Goal: Navigation & Orientation: Find specific page/section

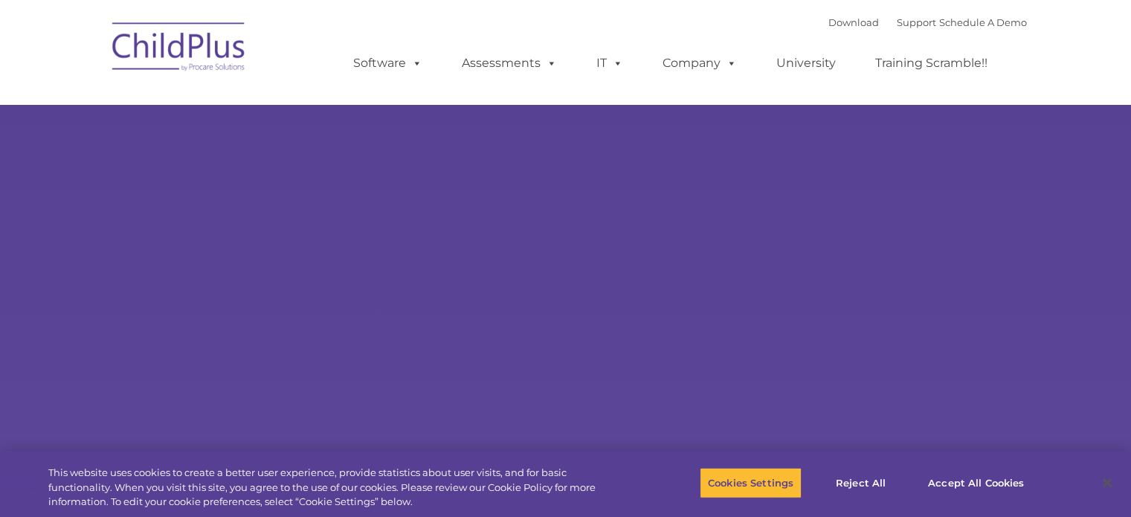
select select "MEDIUM"
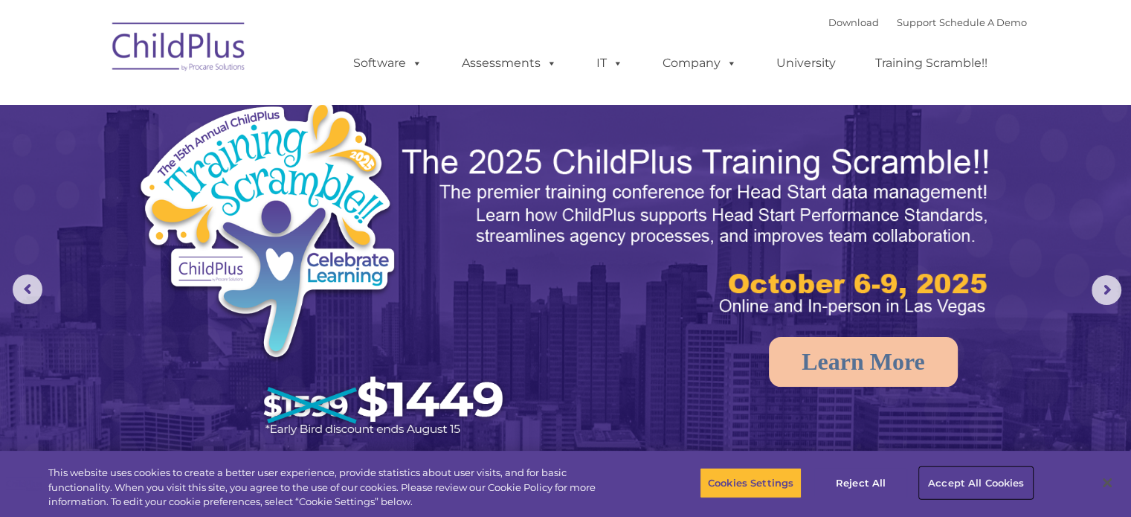
click at [981, 487] on button "Accept All Cookies" at bounding box center [976, 482] width 112 height 31
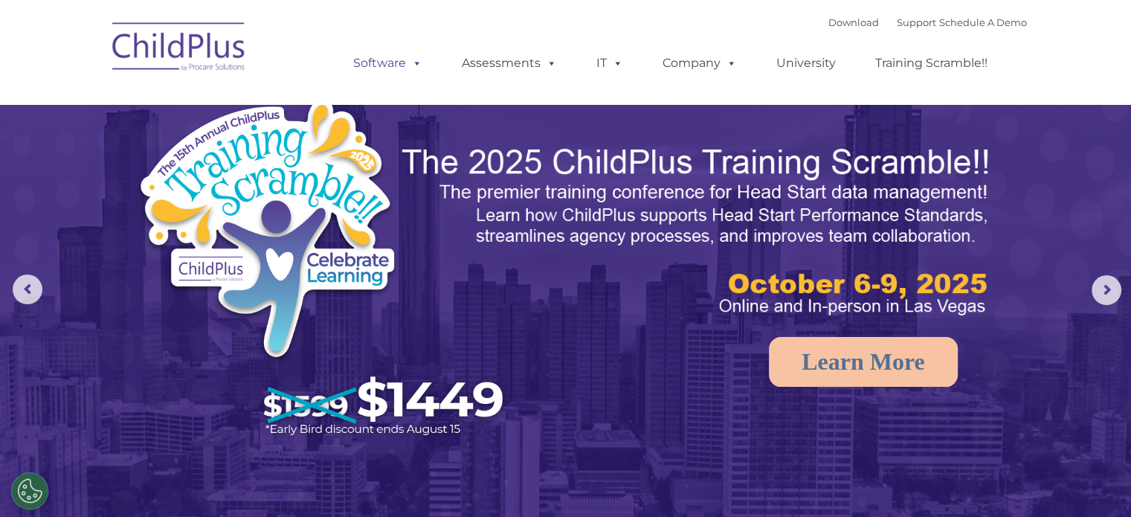
click at [363, 62] on link "Software" at bounding box center [387, 63] width 99 height 30
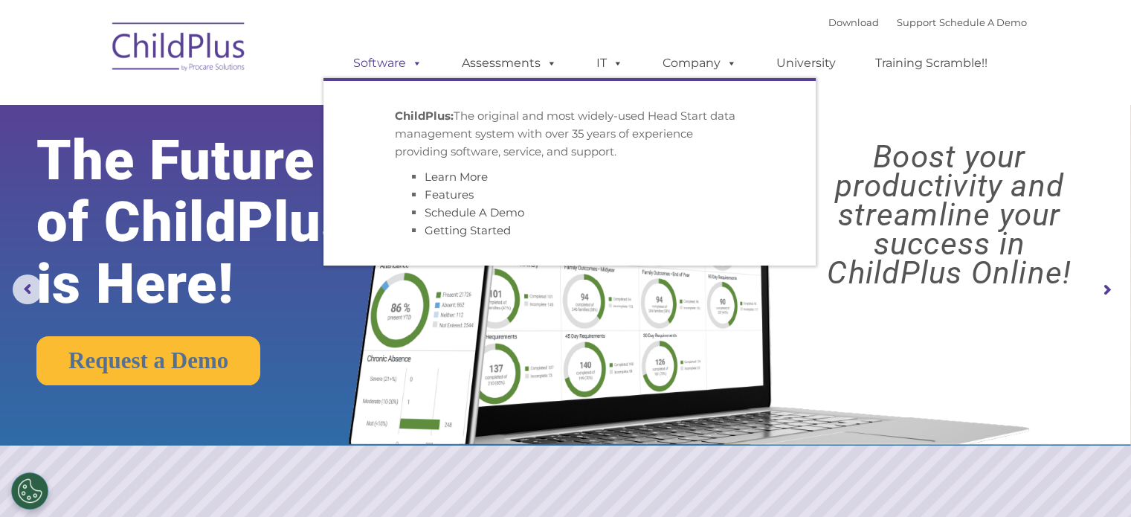
click at [363, 62] on link "Software" at bounding box center [387, 63] width 99 height 30
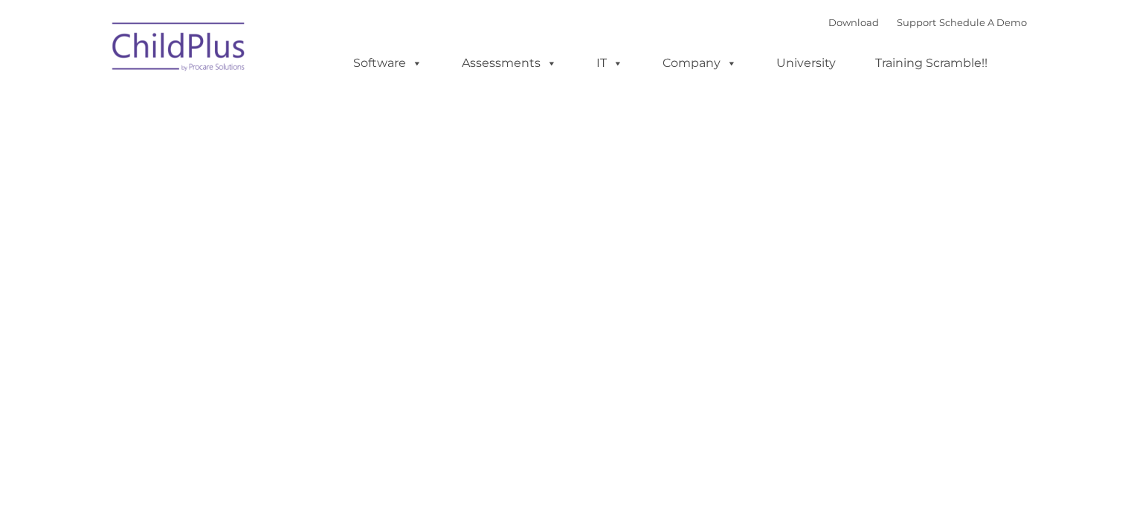
type input ""
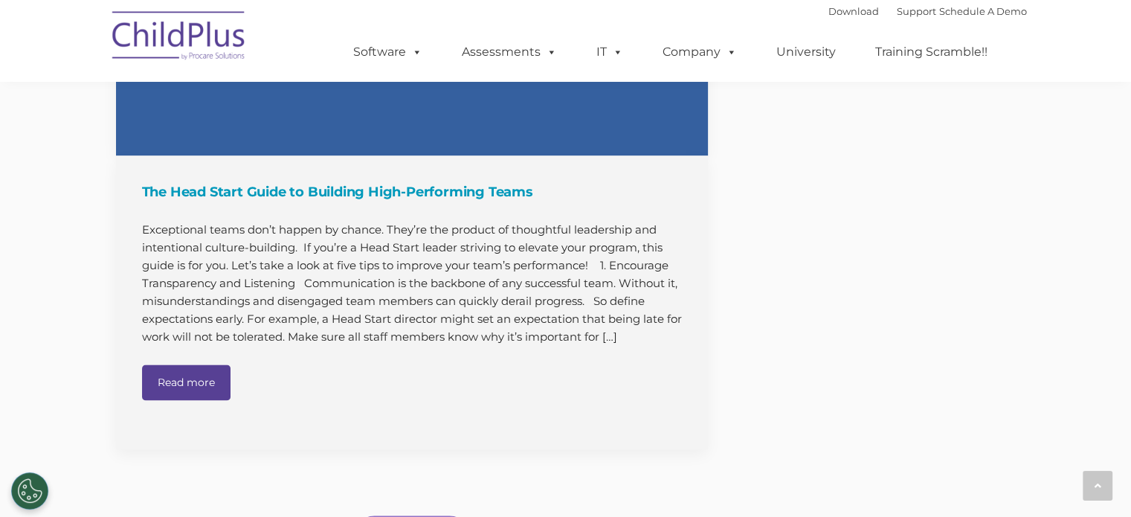
scroll to position [2129, 0]
